Goal: Task Accomplishment & Management: Complete application form

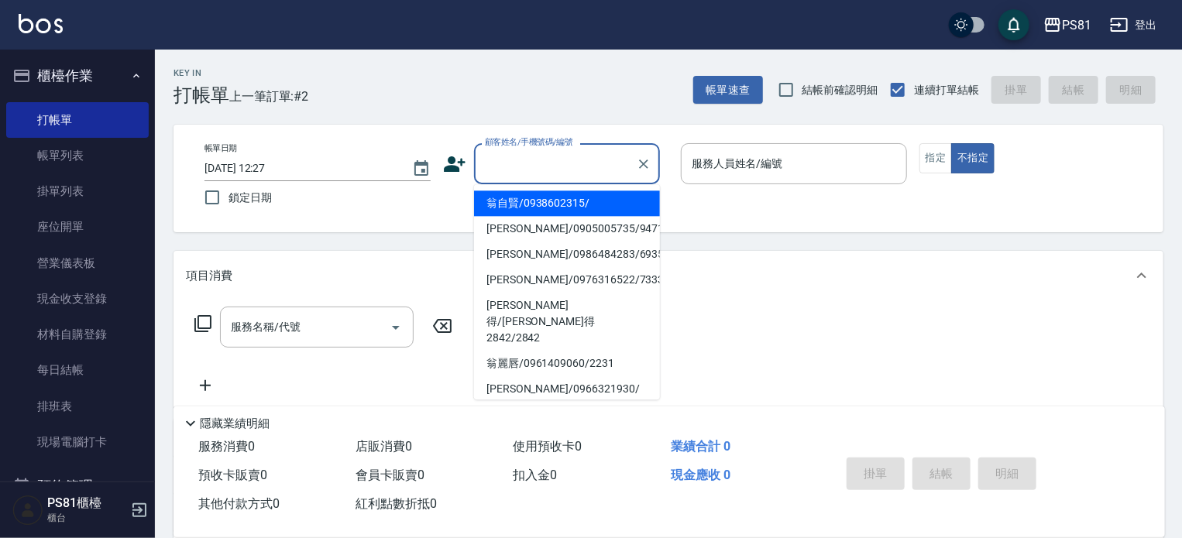
click at [546, 151] on input "顧客姓名/手機號碼/編號" at bounding box center [555, 163] width 149 height 27
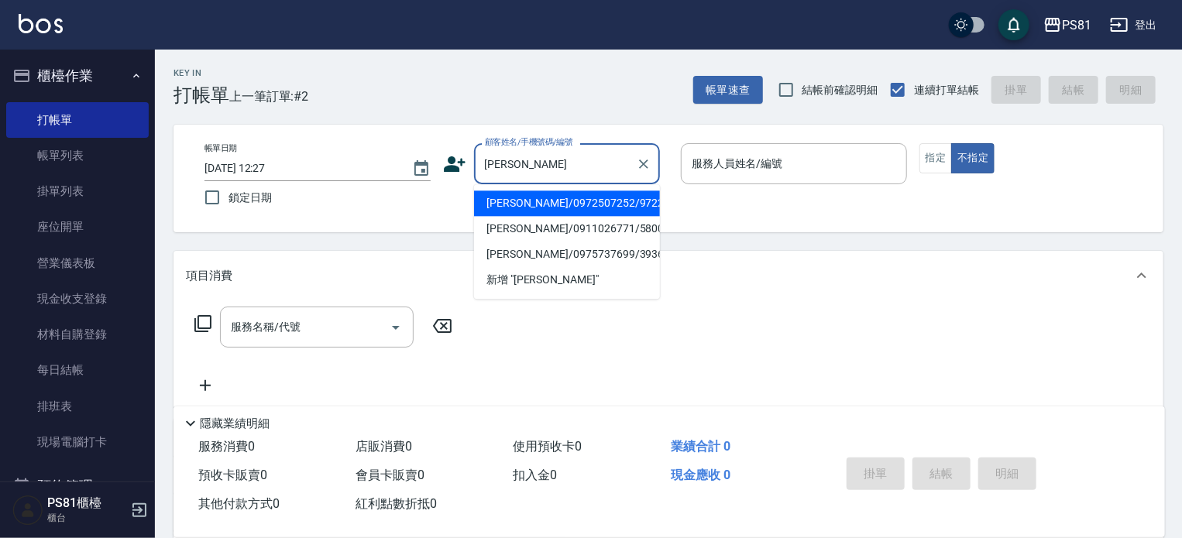
type input "[PERSON_NAME]/0972507252/9722"
type input "小芸-8"
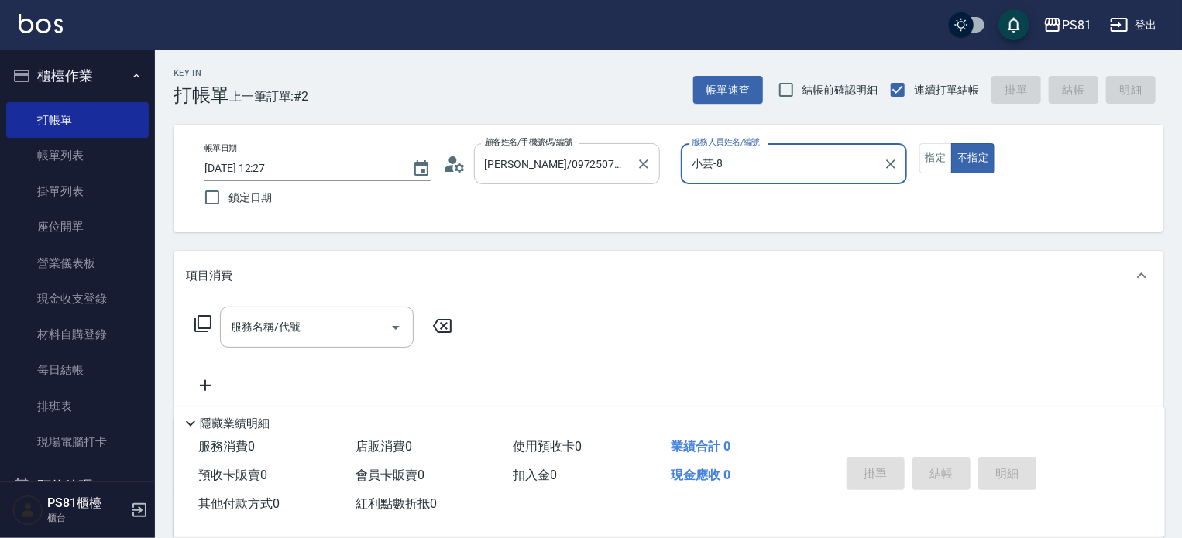
click at [951, 143] on button "不指定" at bounding box center [972, 158] width 43 height 30
type button "false"
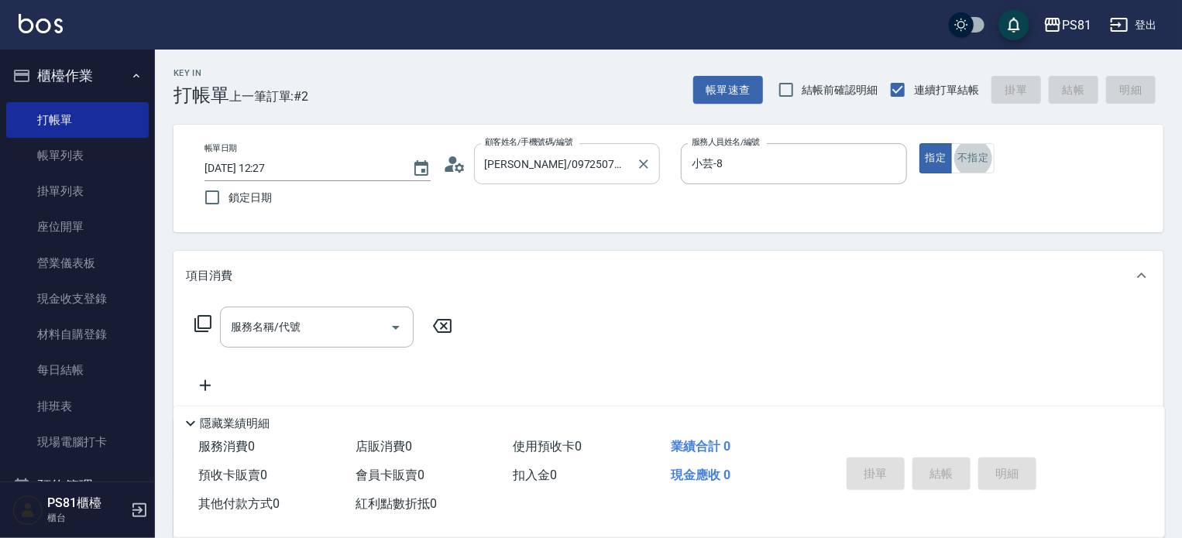
type input "."
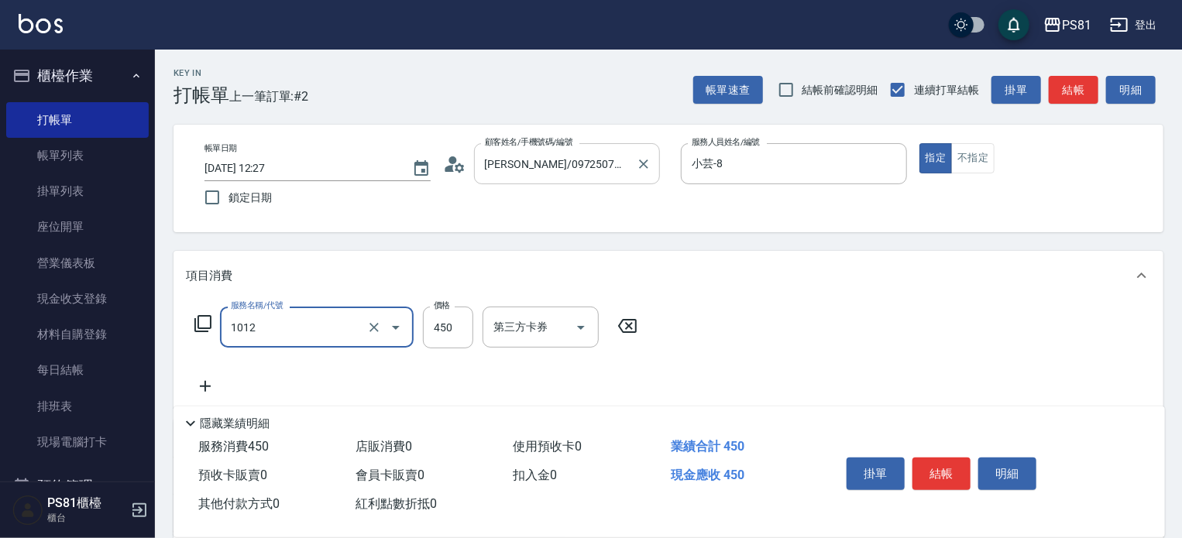
type input "B級洗剪(1012)"
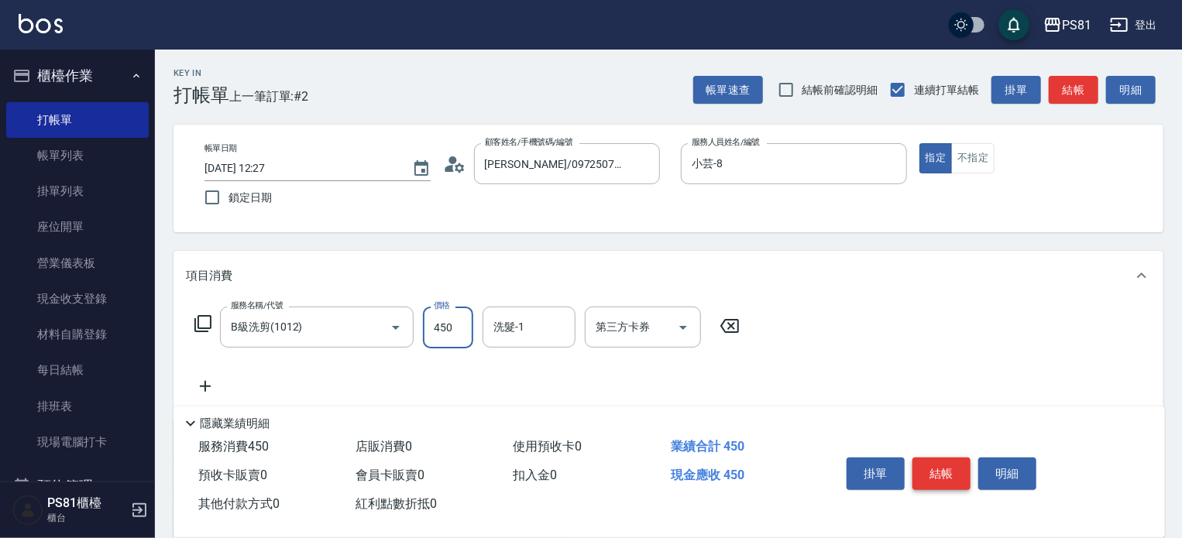
click at [934, 464] on button "結帳" at bounding box center [942, 474] width 58 height 33
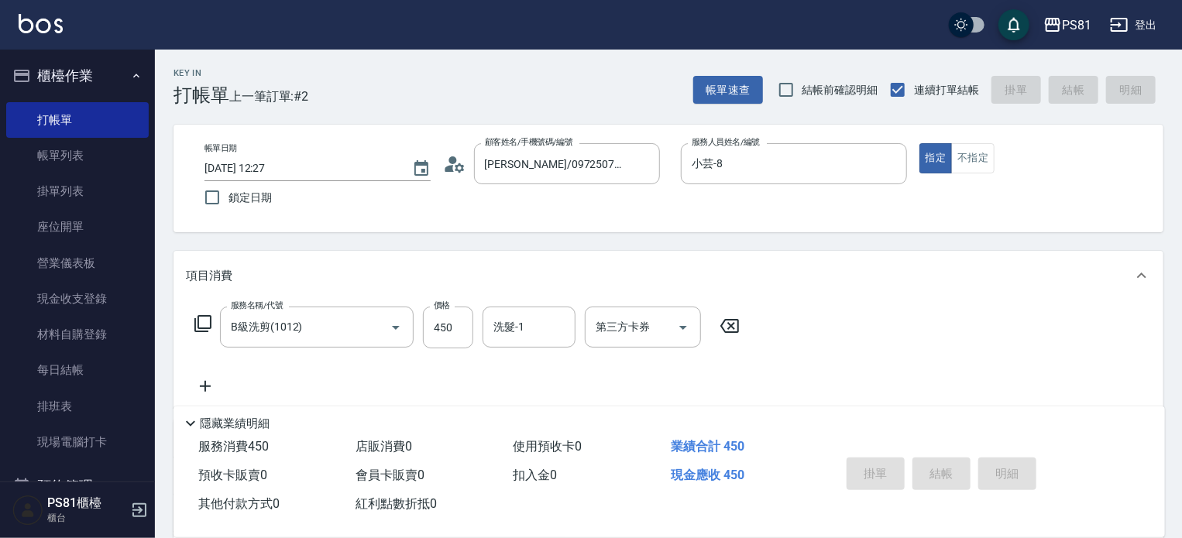
type input "[DATE] 13:37"
